Goal: Task Accomplishment & Management: Use online tool/utility

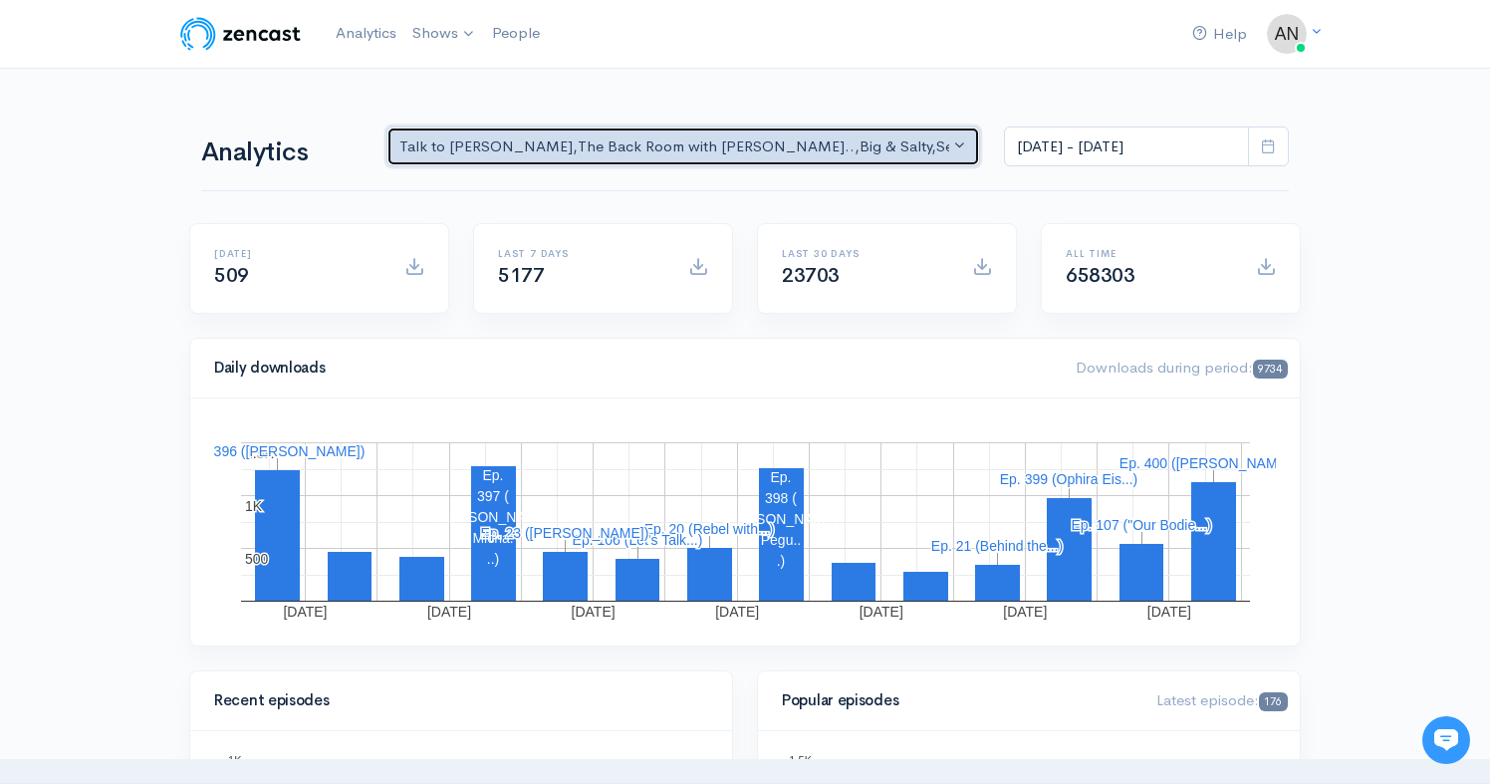
click at [819, 138] on div "Talk to [PERSON_NAME] , The Back Room with [PERSON_NAME].. , Big & Salty , Seri…" at bounding box center [675, 146] width 550 height 23
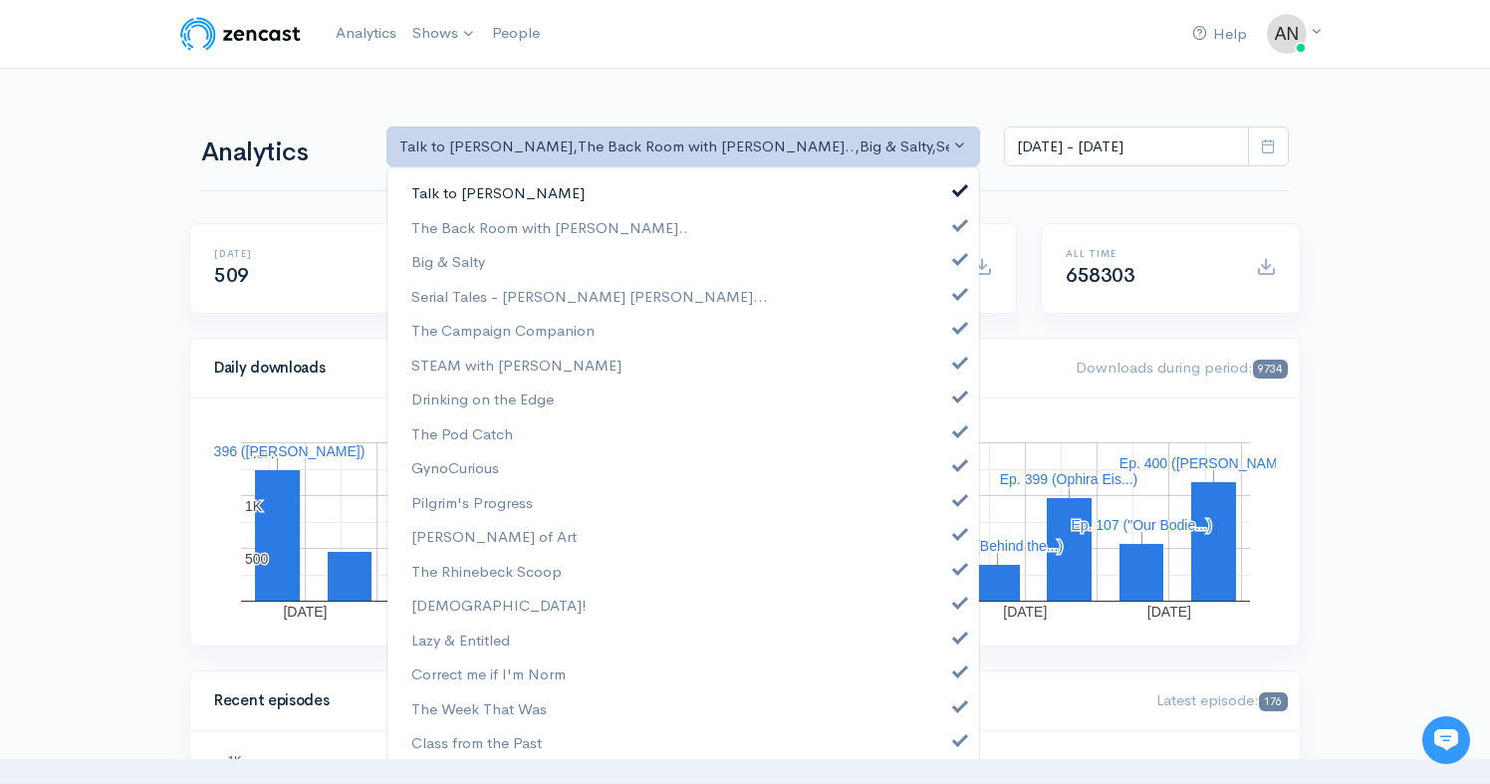
click at [953, 187] on link "Talk to [PERSON_NAME]" at bounding box center [684, 192] width 592 height 35
select select "10316"
click at [956, 257] on span at bounding box center [960, 256] width 8 height 15
click at [956, 296] on span at bounding box center [960, 291] width 8 height 15
click at [945, 337] on link "The Campaign Companion" at bounding box center [684, 330] width 592 height 35
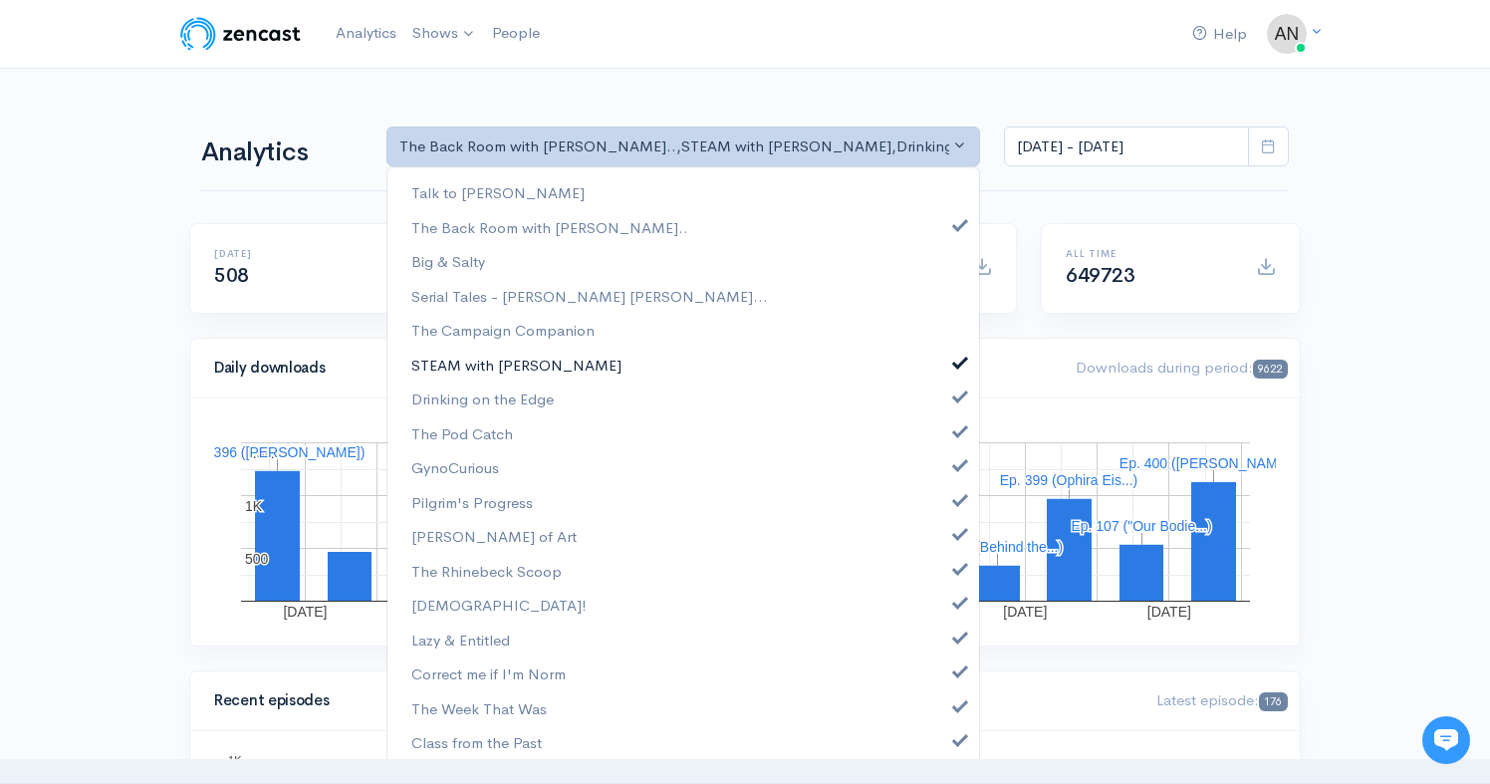
click at [956, 361] on span at bounding box center [960, 360] width 8 height 15
click at [956, 395] on span at bounding box center [960, 394] width 8 height 15
click at [947, 436] on link "The Pod Catch" at bounding box center [684, 433] width 592 height 35
click at [956, 467] on span at bounding box center [960, 462] width 8 height 15
click at [956, 496] on span at bounding box center [960, 497] width 8 height 15
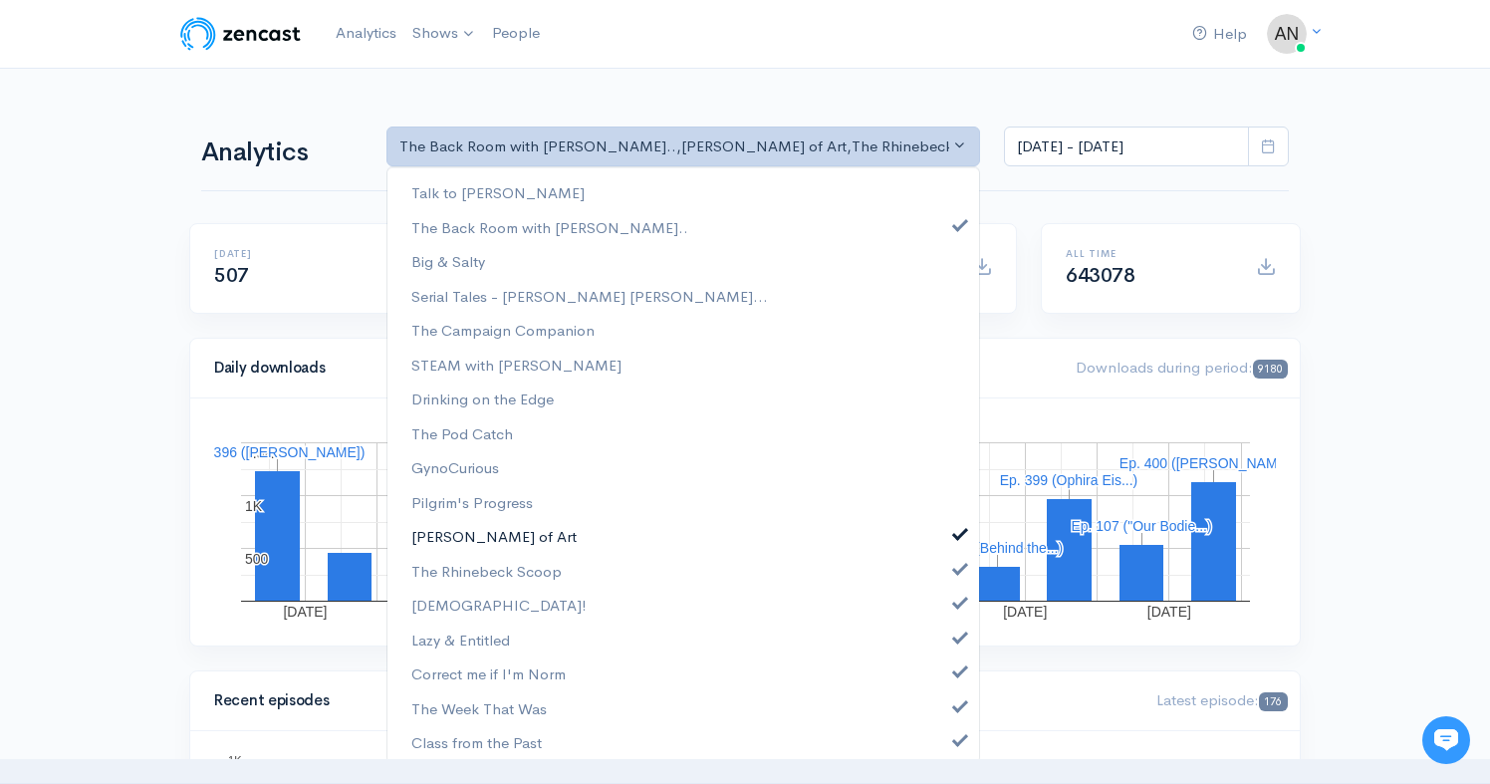
click at [949, 535] on link "[PERSON_NAME] of Art" at bounding box center [684, 536] width 592 height 35
click at [956, 563] on span at bounding box center [960, 566] width 8 height 15
click at [949, 607] on link "[DEMOGRAPHIC_DATA]!" at bounding box center [684, 605] width 592 height 35
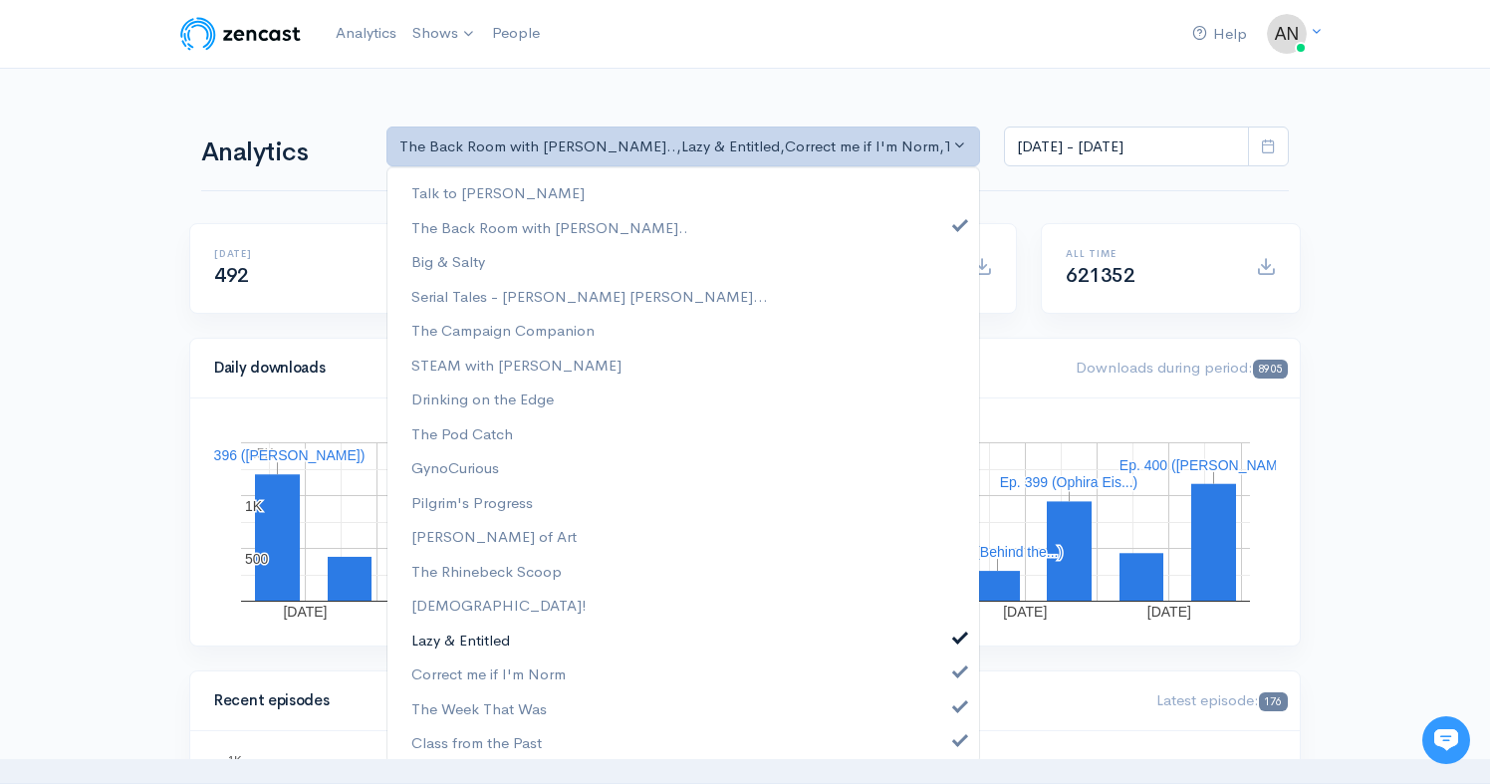
click at [956, 633] on span at bounding box center [960, 635] width 8 height 15
click at [941, 676] on link "Correct me if I'm Norm" at bounding box center [684, 674] width 592 height 35
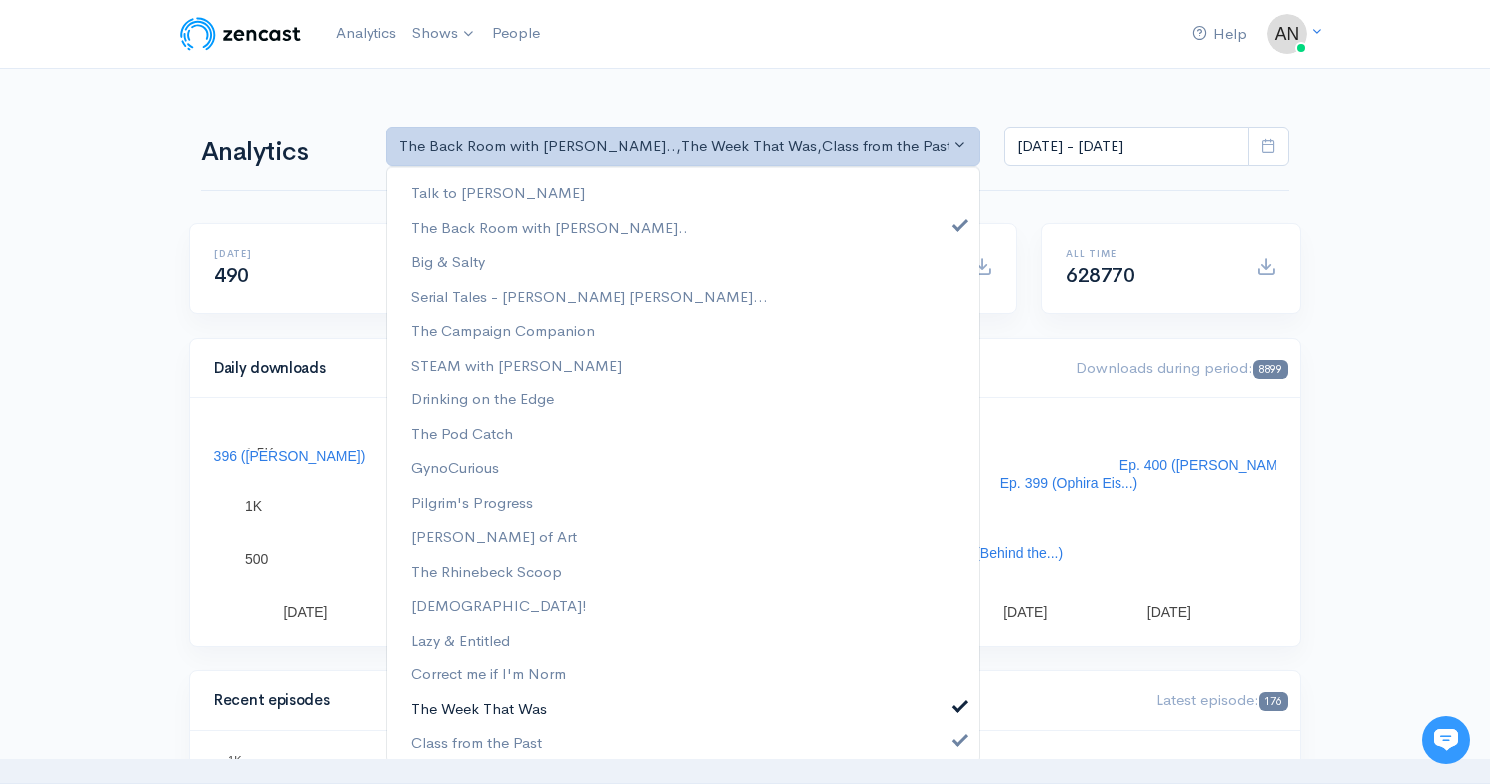
click at [956, 704] on span at bounding box center [960, 703] width 8 height 15
click at [956, 731] on span at bounding box center [960, 737] width 8 height 15
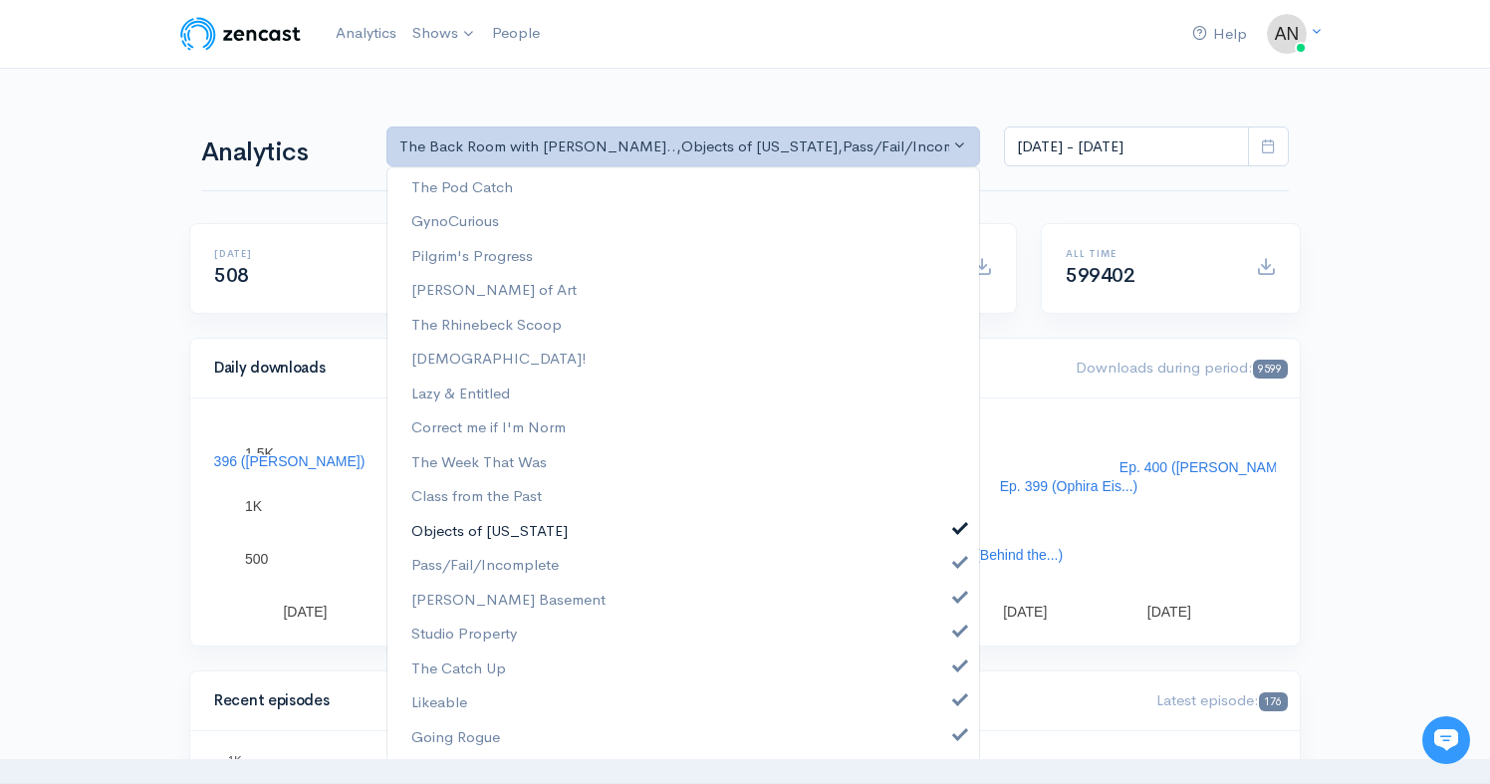
click at [956, 524] on span at bounding box center [960, 526] width 8 height 15
click at [956, 568] on span at bounding box center [960, 560] width 8 height 15
click at [956, 596] on span at bounding box center [960, 595] width 8 height 15
click at [956, 635] on span at bounding box center [960, 629] width 8 height 15
click at [949, 674] on link "The Catch Up" at bounding box center [684, 669] width 592 height 35
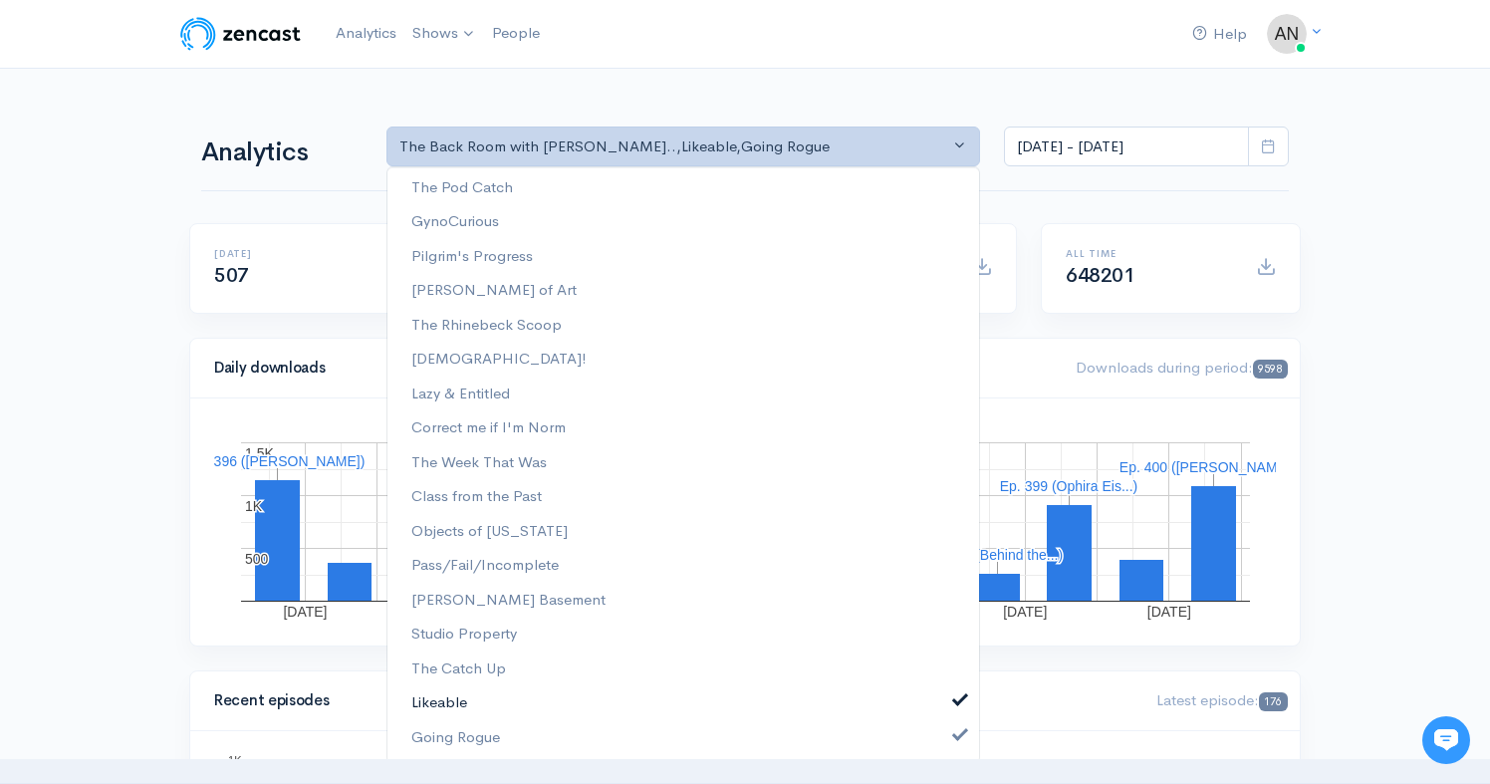
click at [956, 697] on span at bounding box center [960, 697] width 8 height 15
click at [956, 734] on span at bounding box center [960, 732] width 8 height 15
click at [1097, 145] on input "[DATE] - [DATE]" at bounding box center [1126, 147] width 245 height 41
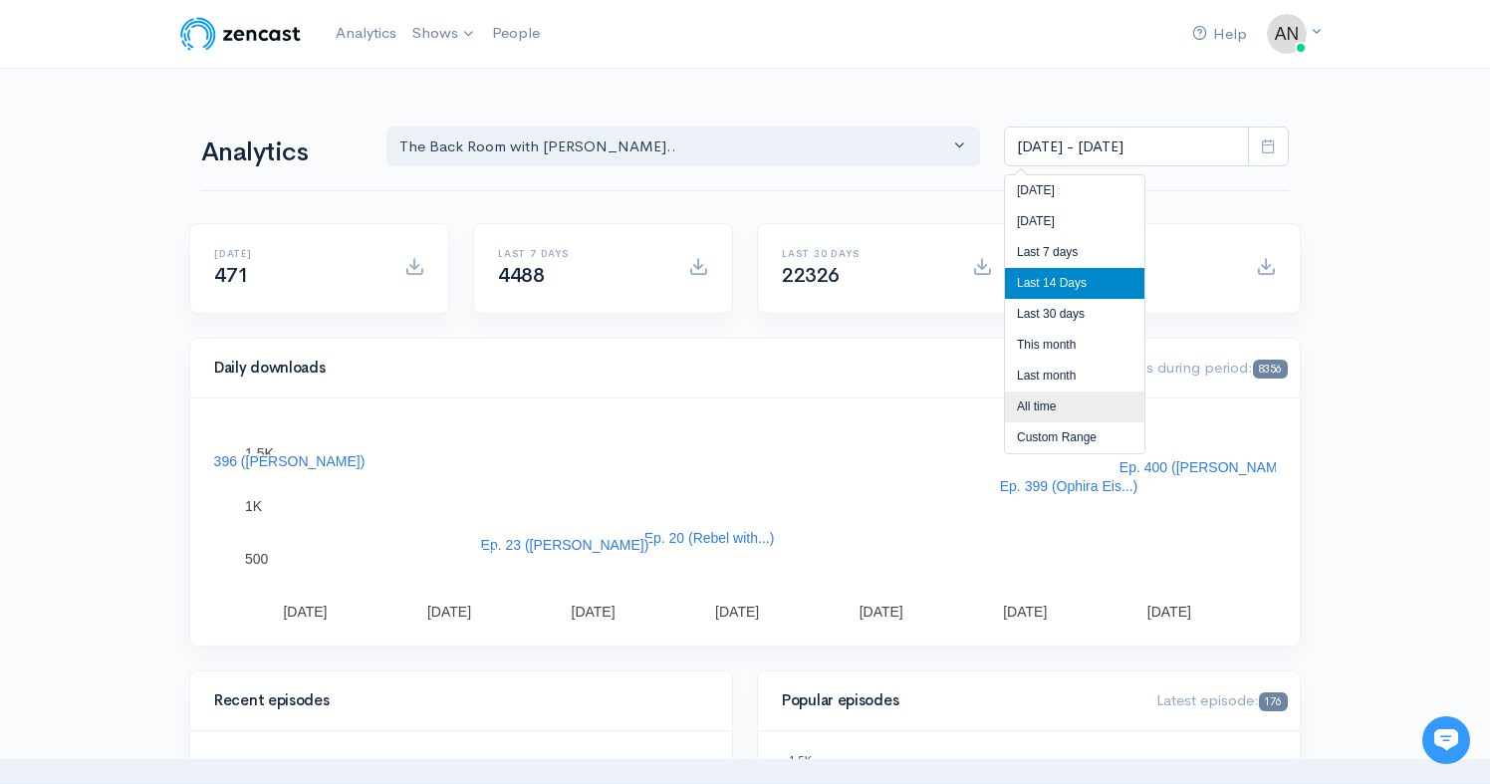
click at [1043, 404] on li "All time" at bounding box center [1074, 407] width 139 height 31
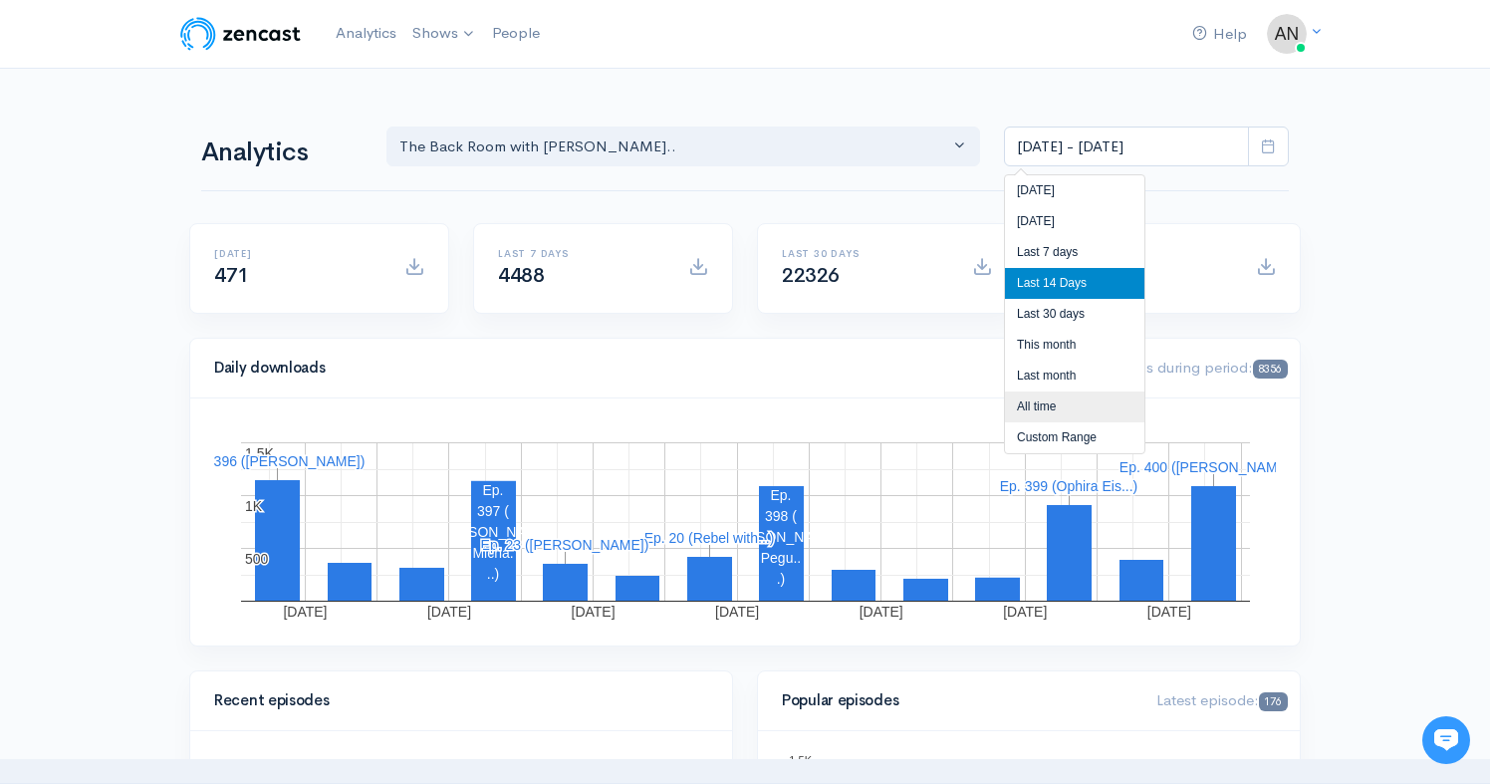
type input "[DATE] - [DATE]"
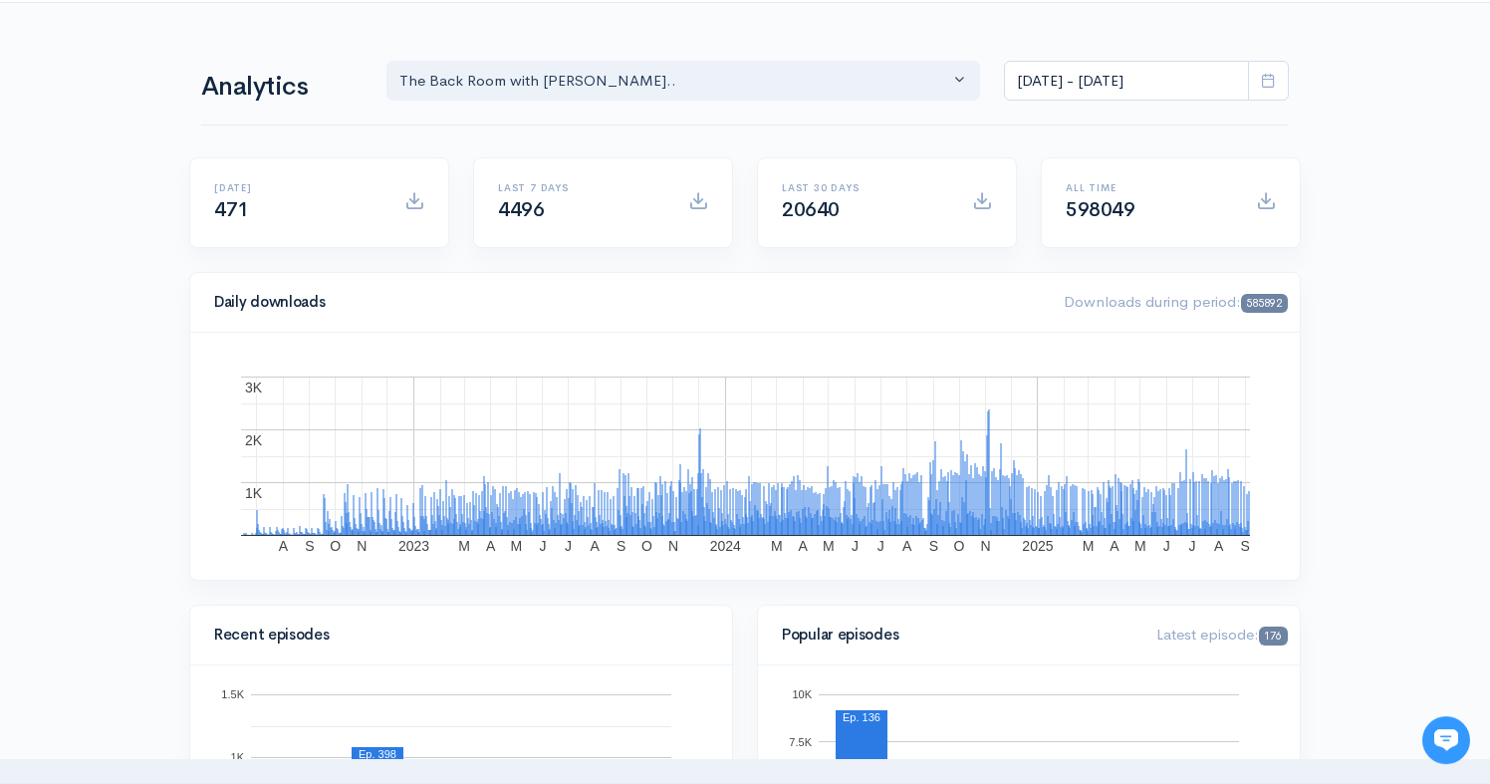
scroll to position [89, 0]
